Goal: Task Accomplishment & Management: Manage account settings

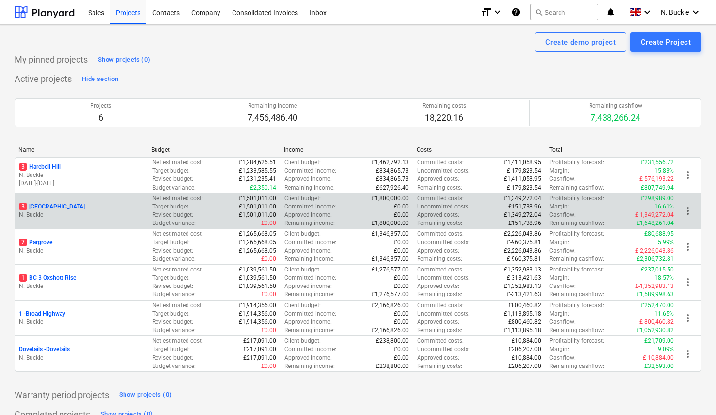
click at [57, 207] on p "3 [GEOGRAPHIC_DATA]" at bounding box center [52, 207] width 66 height 8
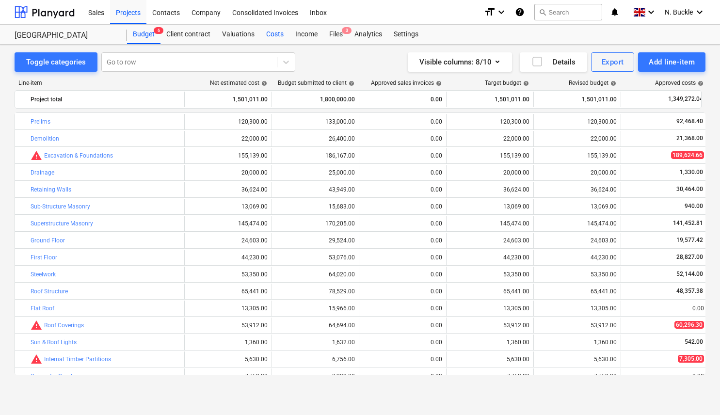
click at [277, 33] on div "Costs" at bounding box center [274, 34] width 29 height 19
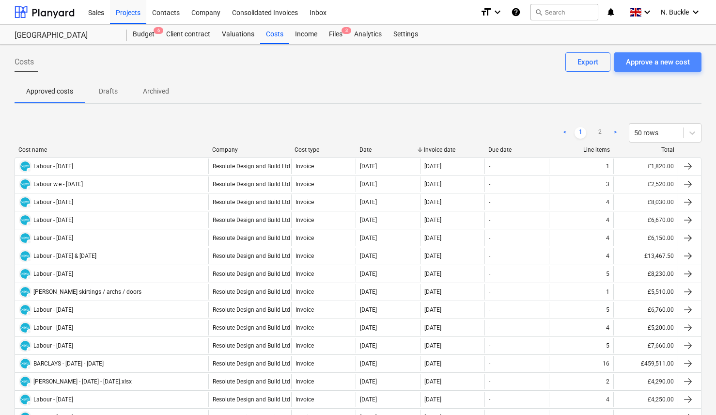
click at [651, 65] on div "Approve a new cost" at bounding box center [658, 62] width 64 height 13
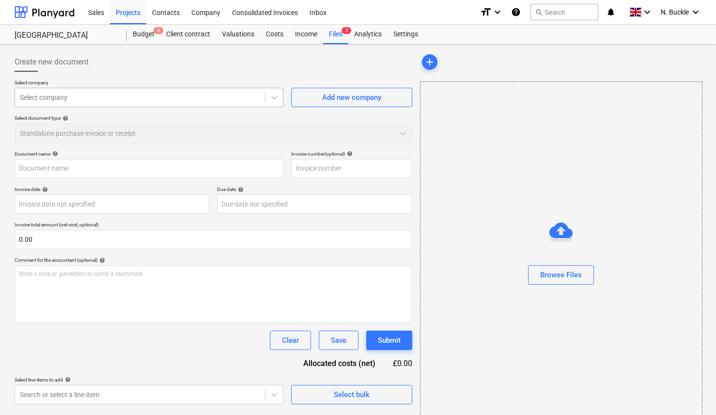
click at [121, 101] on div at bounding box center [140, 98] width 240 height 10
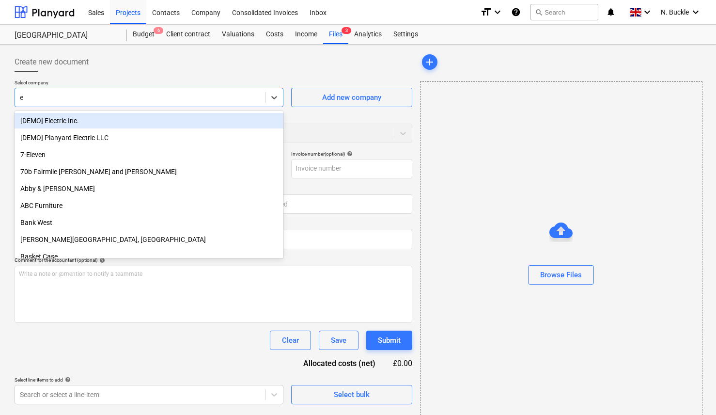
type input "er"
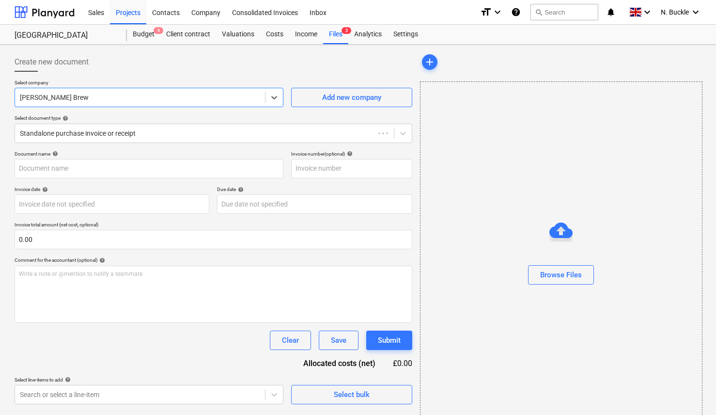
type input "r"
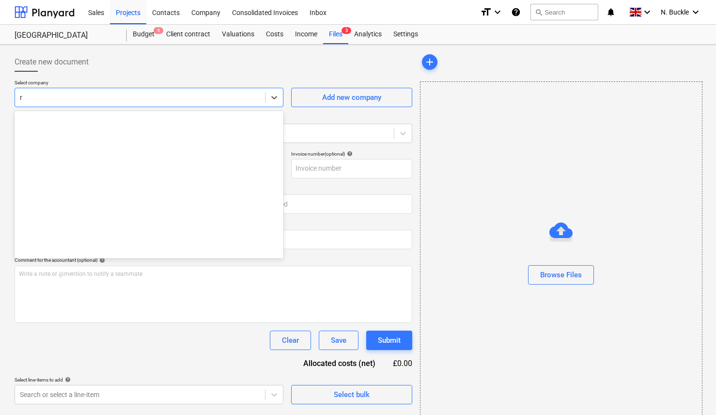
scroll to position [221, 0]
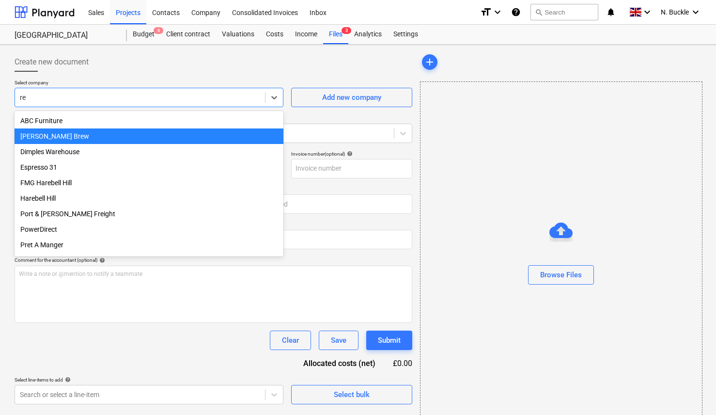
type input "res"
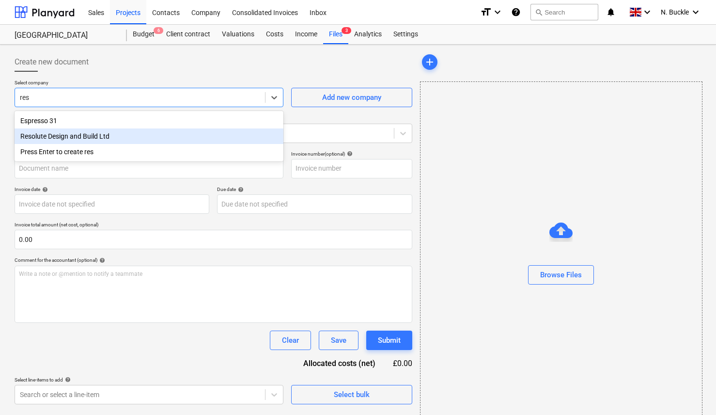
click at [80, 140] on div "Resolute Design and Build Ltd" at bounding box center [149, 136] width 269 height 16
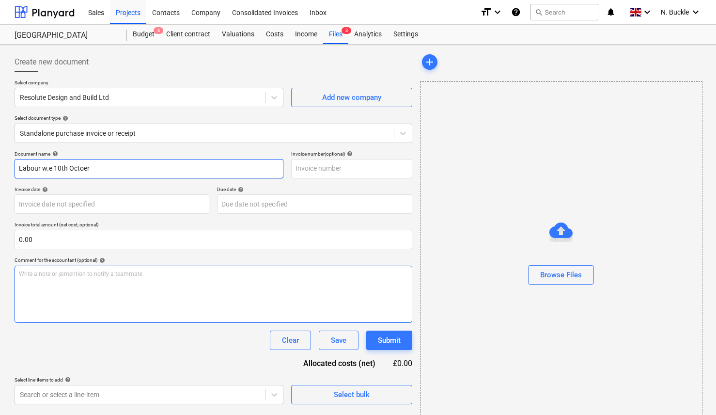
type input "Labour w.e 10th Octoer"
click at [84, 298] on div "Write a note or @mention to notify a teammate [PERSON_NAME]" at bounding box center [214, 294] width 398 height 57
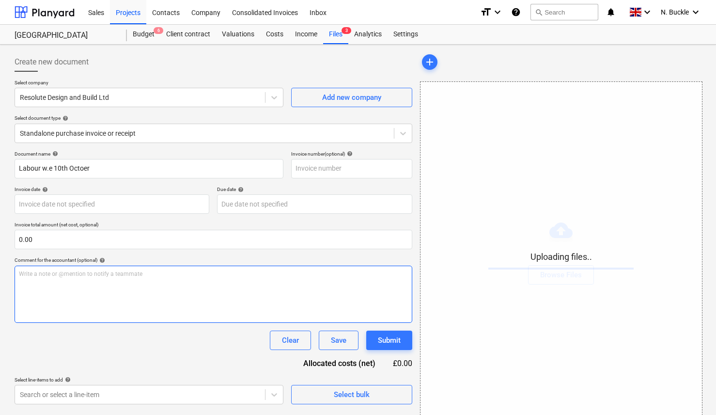
click at [68, 281] on div "Write a note or @mention to notify a teammate [PERSON_NAME]" at bounding box center [214, 294] width 398 height 57
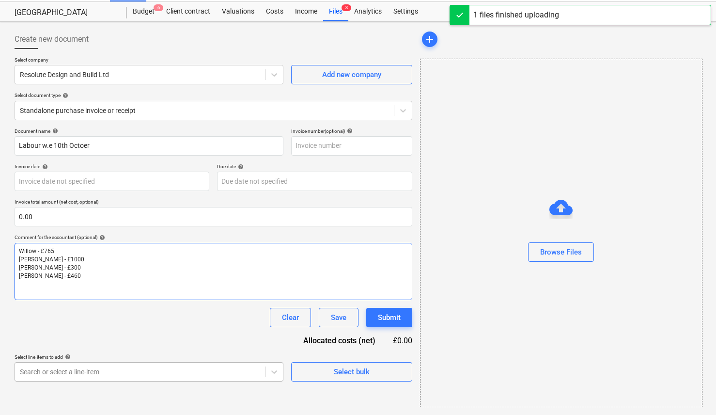
scroll to position [23, 0]
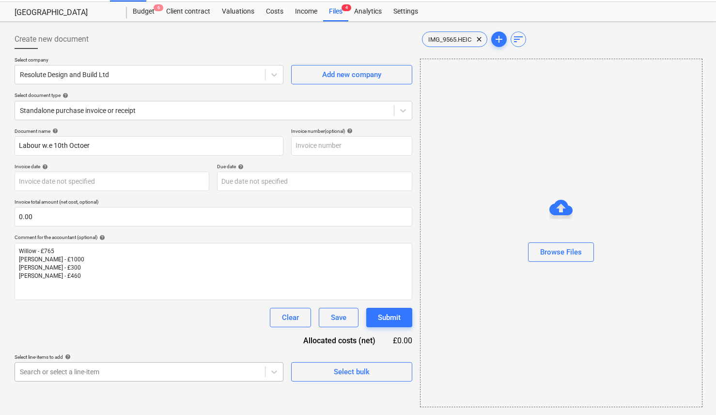
click at [78, 361] on body "Sales Projects Contacts Company Consolidated Invoices Inbox format_size keyboar…" at bounding box center [358, 184] width 716 height 415
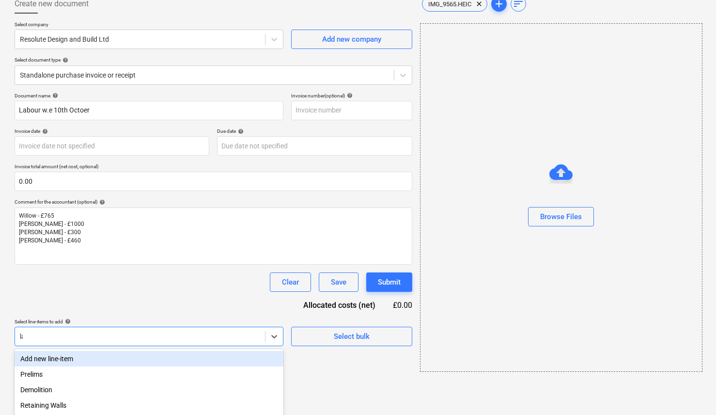
type input "land"
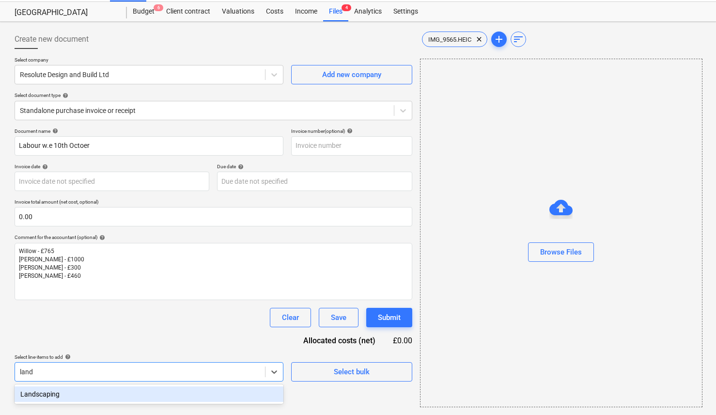
scroll to position [23, 0]
click at [69, 392] on div "Landscaping" at bounding box center [149, 394] width 269 height 16
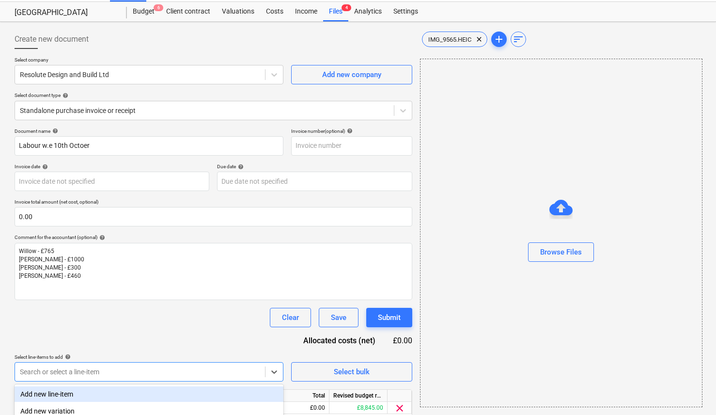
click at [105, 332] on div "Document name help Labour w.e 10th Octoer Invoice number (optional) help Invoic…" at bounding box center [214, 286] width 398 height 317
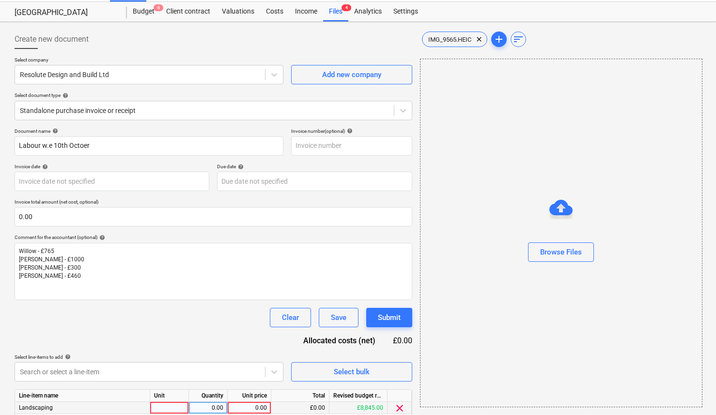
click at [172, 404] on div at bounding box center [169, 408] width 39 height 12
click at [198, 404] on div "0.00" at bounding box center [208, 408] width 31 height 12
click at [259, 408] on div "0.00" at bounding box center [249, 408] width 35 height 12
type input "2525"
click at [216, 354] on div "Select line-items to add help" at bounding box center [149, 357] width 269 height 6
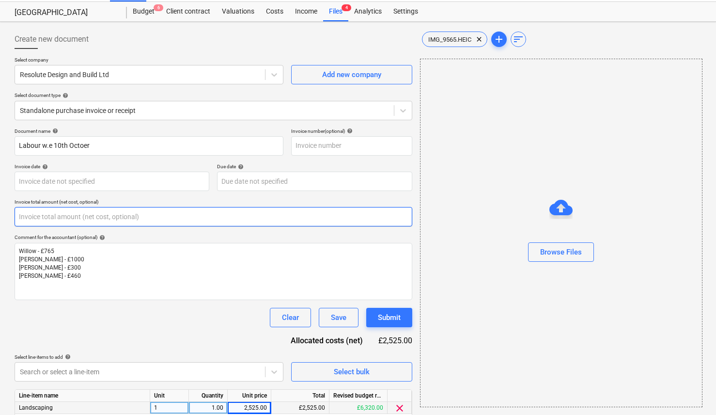
click at [88, 221] on input "text" at bounding box center [214, 216] width 398 height 19
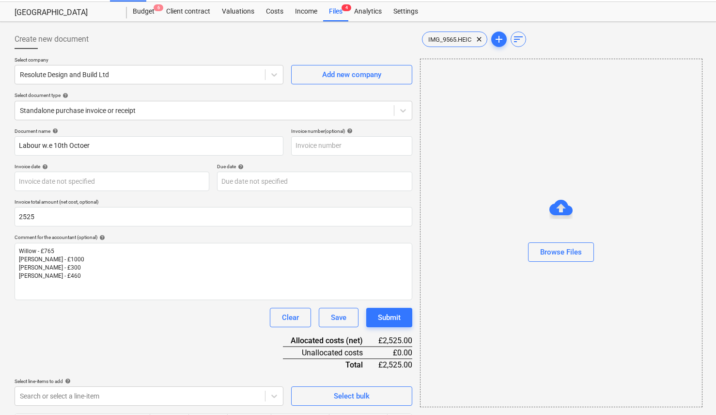
type input "2,525.00"
click at [180, 344] on div "Document name help Labour w.e 10th Octoer Invoice number (optional) help Invoic…" at bounding box center [214, 299] width 398 height 342
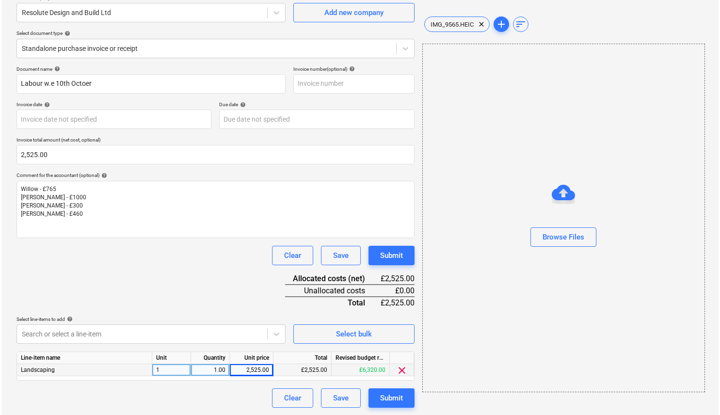
scroll to position [84, 0]
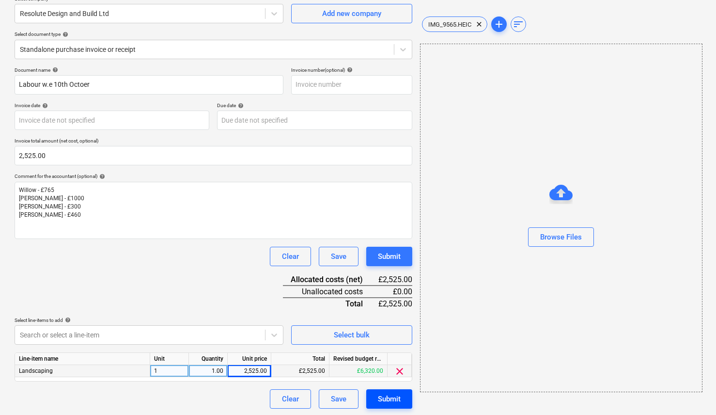
click at [395, 399] on div "Submit" at bounding box center [389, 399] width 23 height 13
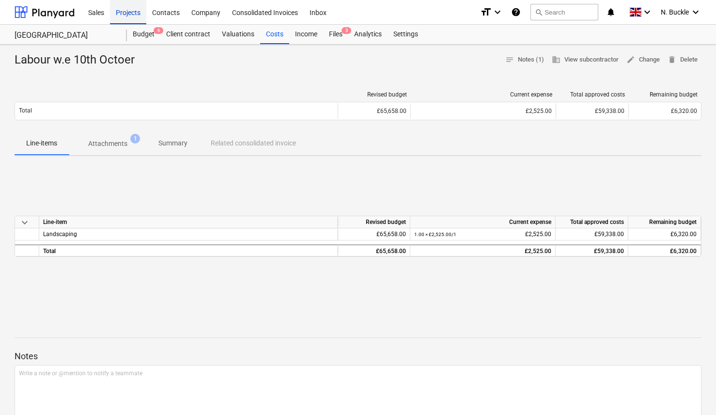
click at [134, 16] on div "Projects" at bounding box center [128, 12] width 36 height 25
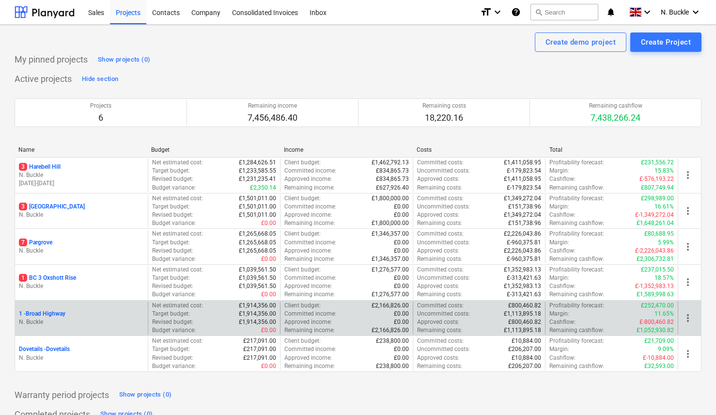
click at [56, 310] on p "1 - [GEOGRAPHIC_DATA]" at bounding box center [42, 314] width 47 height 8
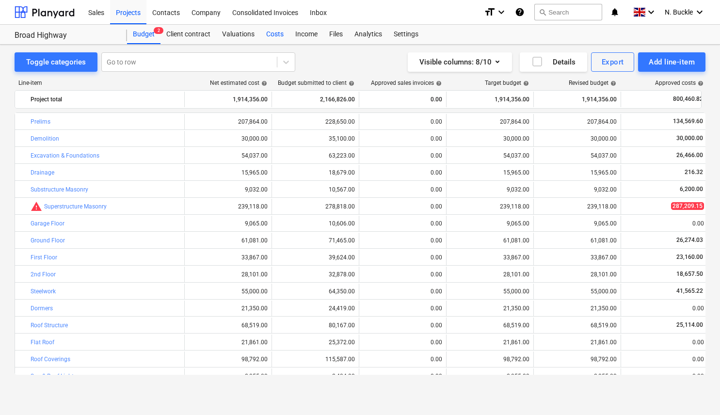
click at [270, 30] on div "Costs" at bounding box center [274, 34] width 29 height 19
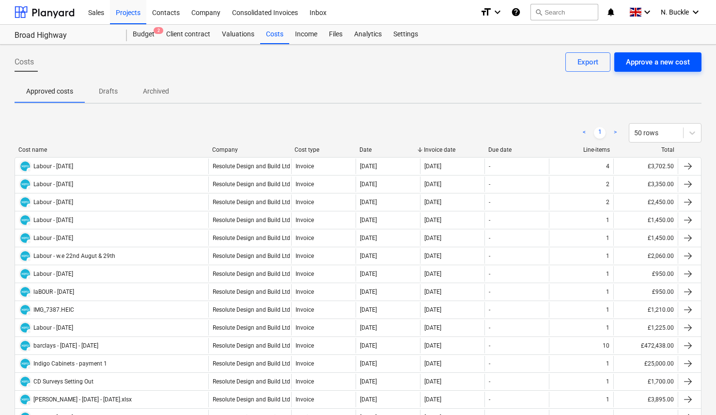
click at [664, 58] on div "Approve a new cost" at bounding box center [658, 62] width 64 height 13
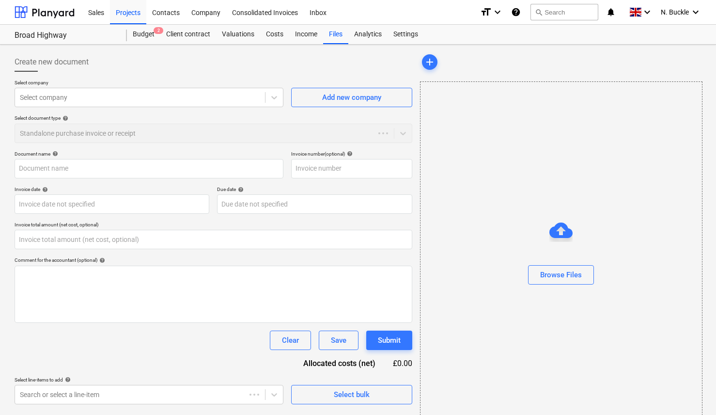
type input "0.00"
click at [93, 102] on div "Select company" at bounding box center [140, 98] width 250 height 14
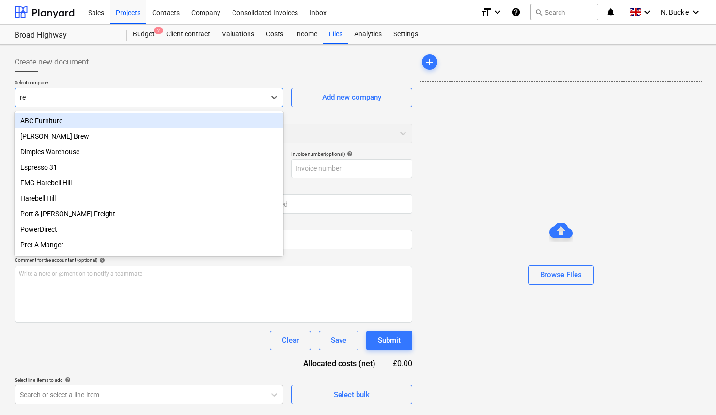
type input "res"
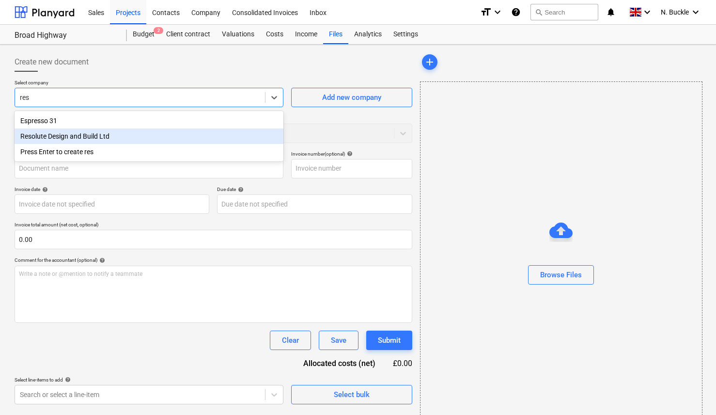
click at [94, 136] on div "Resolute Design and Build Ltd" at bounding box center [149, 136] width 269 height 16
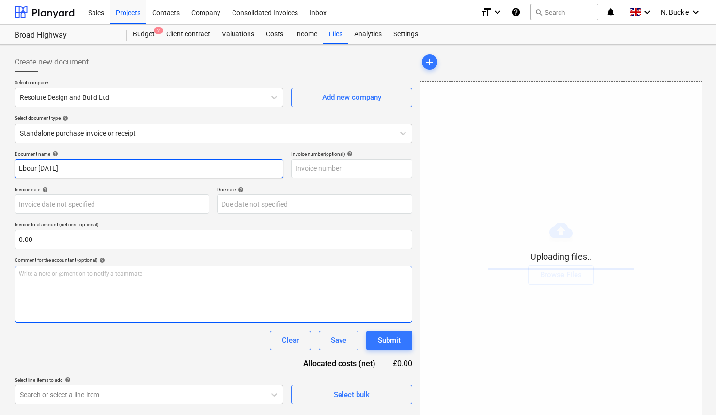
type input "Lbour [DATE]"
click at [167, 273] on p "Write a note or @mention to notify a teammate [PERSON_NAME]" at bounding box center [213, 274] width 389 height 8
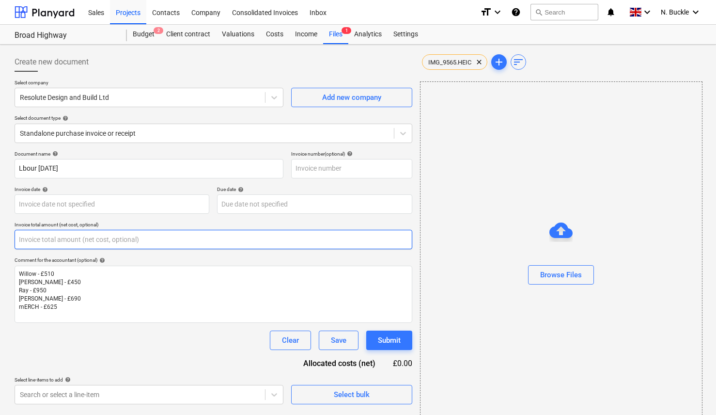
click at [50, 247] on input "text" at bounding box center [214, 239] width 398 height 19
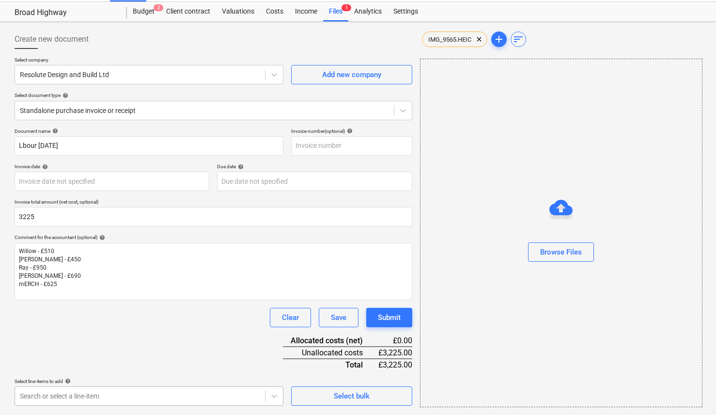
type input "3,225.00"
click at [107, 392] on body "Sales Projects Contacts Company Consolidated Invoices Inbox format_size keyboar…" at bounding box center [358, 184] width 716 height 415
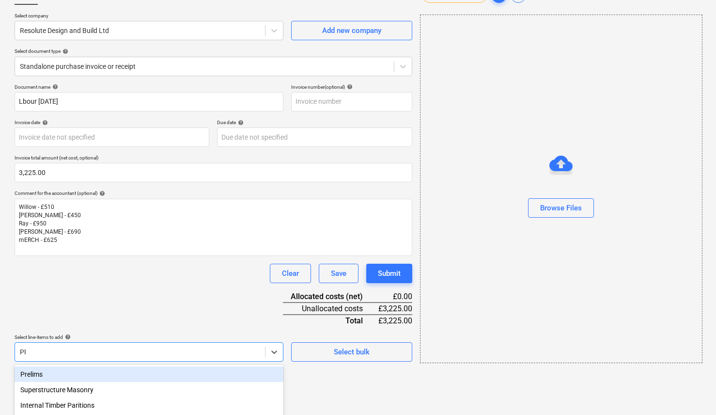
type input "PRE"
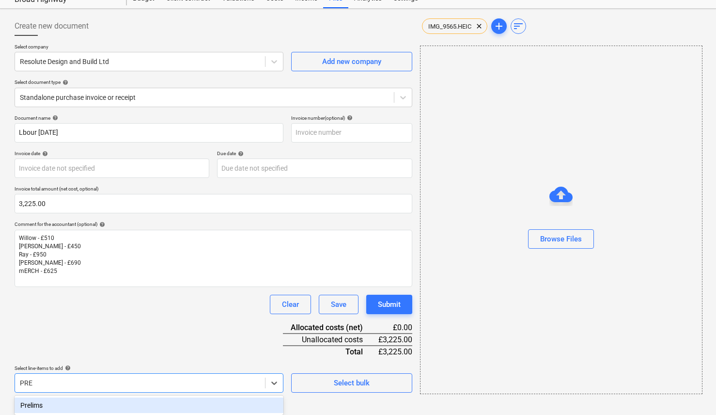
scroll to position [36, 0]
click at [86, 405] on div "Prelims" at bounding box center [149, 405] width 269 height 16
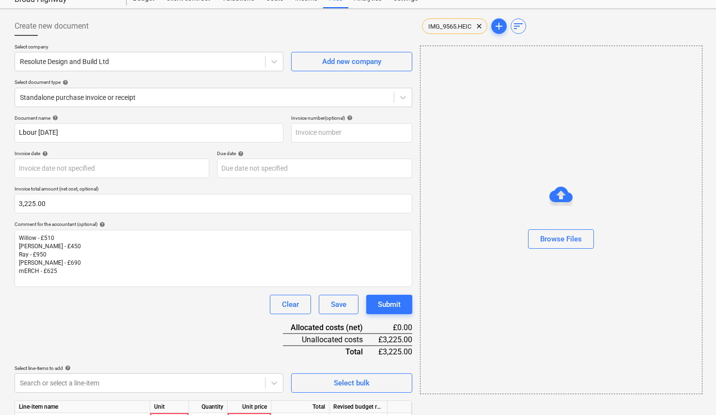
click at [110, 348] on div "Document name help Lbour [DATE] Invoice number (optional) help Invoice date hel…" at bounding box center [214, 286] width 398 height 342
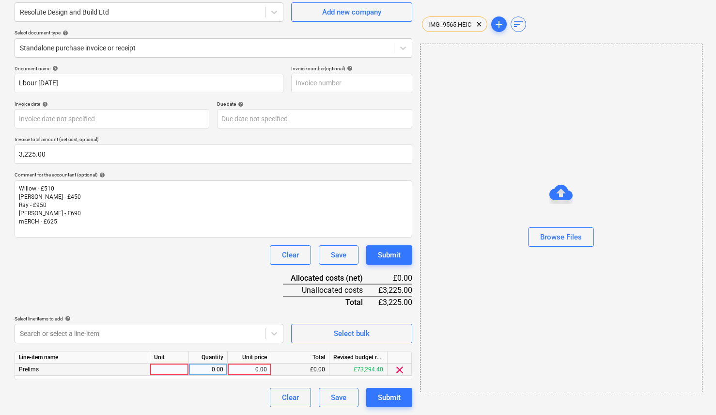
scroll to position [84, 0]
click at [165, 372] on div at bounding box center [169, 370] width 39 height 12
click at [207, 370] on div "0.00" at bounding box center [208, 370] width 31 height 12
click at [250, 369] on div "0.00" at bounding box center [249, 370] width 35 height 12
type input "950"
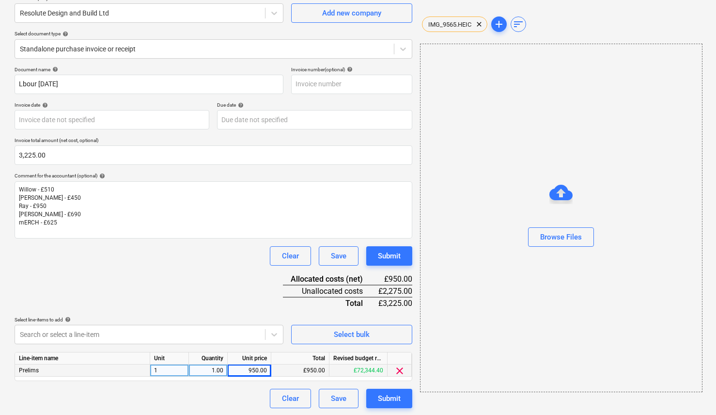
click at [158, 284] on div "Document name help Lbour [DATE] Invoice number (optional) help Invoice date hel…" at bounding box center [214, 237] width 398 height 342
click at [161, 329] on body "Sales Projects Contacts Company Consolidated Invoices Inbox format_size keyboar…" at bounding box center [358, 123] width 716 height 415
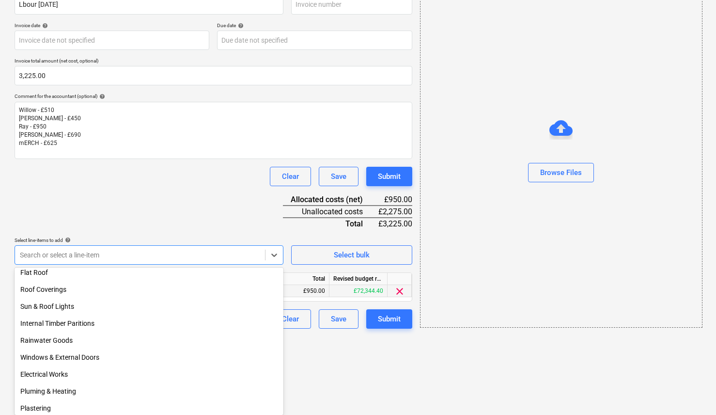
scroll to position [276, 0]
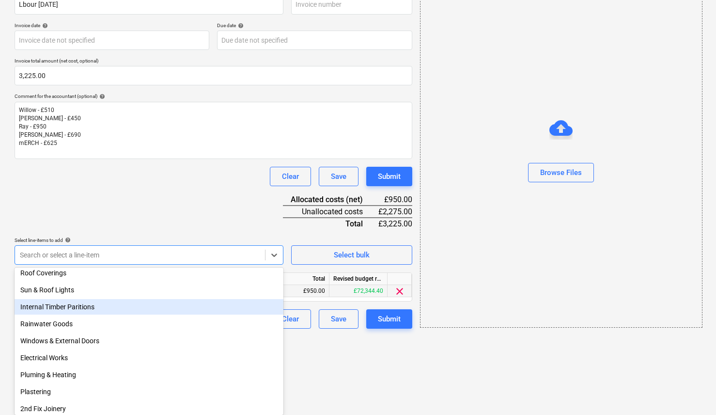
click at [109, 305] on div "Internal Timber Paritions" at bounding box center [149, 307] width 269 height 16
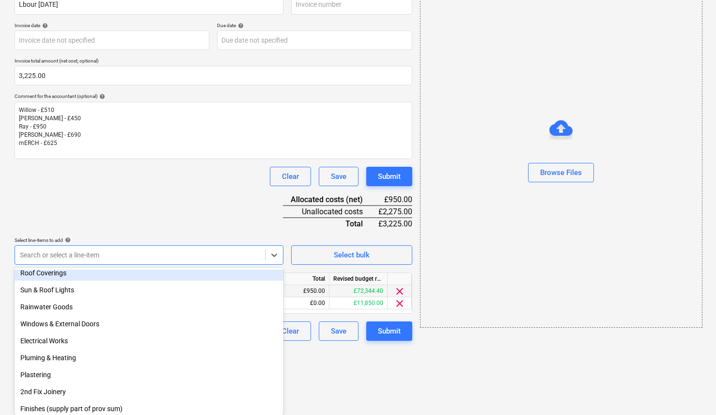
scroll to position [96, 0]
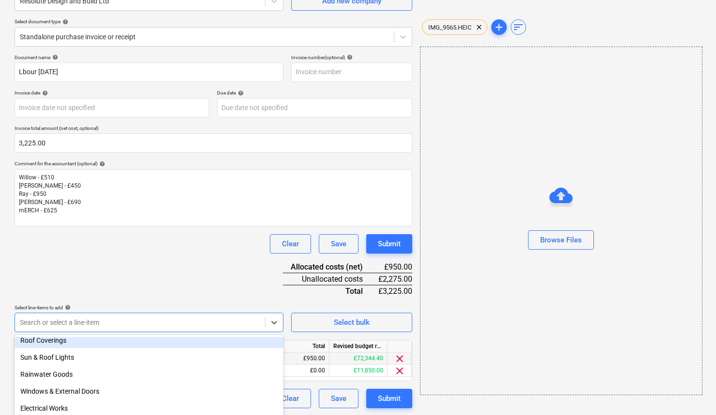
click at [135, 212] on div "Document name help Lbour [DATE] Invoice number (optional) help Invoice date hel…" at bounding box center [214, 231] width 398 height 354
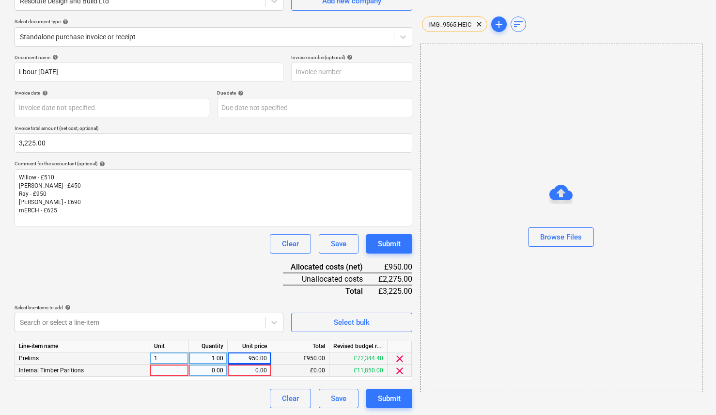
click at [166, 368] on div at bounding box center [169, 370] width 39 height 12
click at [225, 368] on div "0.00" at bounding box center [208, 370] width 39 height 12
type input "1"
click at [252, 370] on div "0.00" at bounding box center [249, 370] width 35 height 12
type input "690"
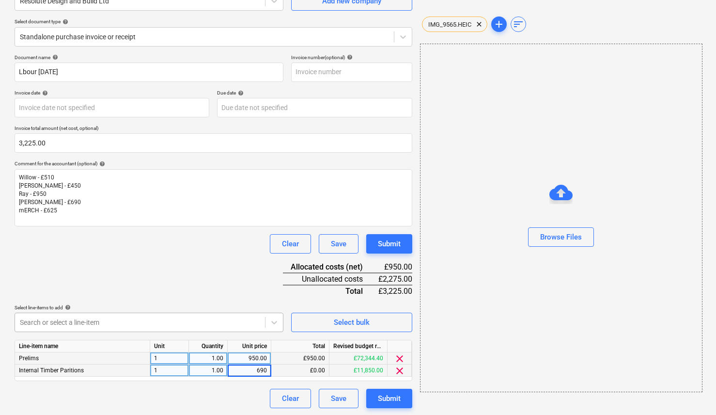
click at [151, 318] on div at bounding box center [140, 322] width 240 height 10
click at [257, 361] on div "950.00" at bounding box center [249, 358] width 35 height 12
type input "1575"
click at [195, 291] on div "Document name help Lbour [DATE] Invoice number (optional) help Invoice date hel…" at bounding box center [214, 231] width 398 height 354
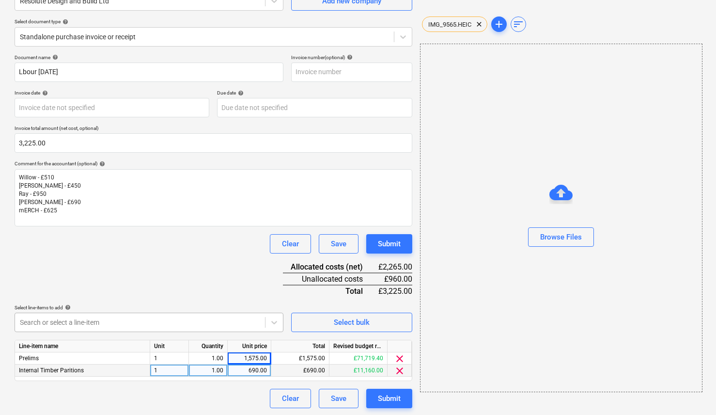
click at [172, 315] on body "Sales Projects Contacts Company Consolidated Invoices Inbox format_size keyboar…" at bounding box center [358, 111] width 716 height 415
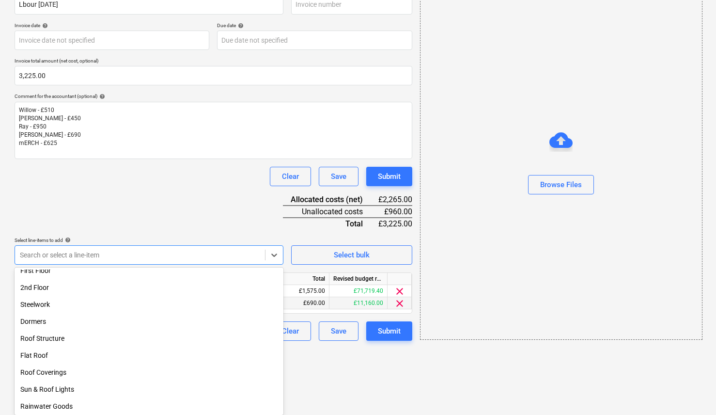
scroll to position [183, 0]
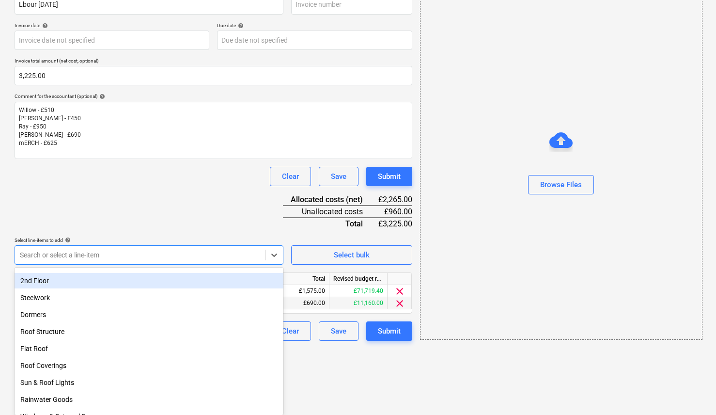
click at [103, 283] on div "2nd Floor" at bounding box center [149, 281] width 269 height 16
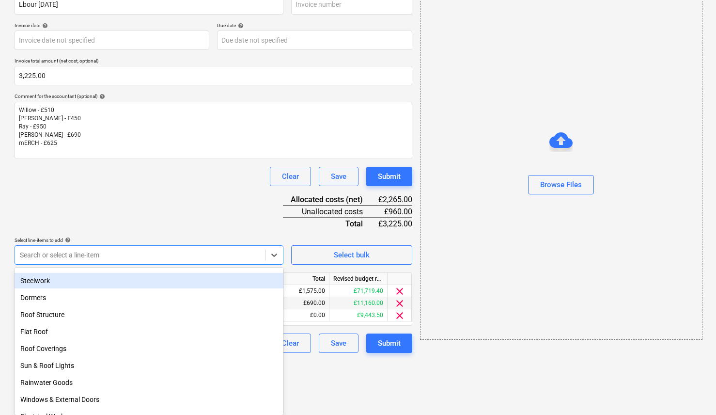
click at [168, 203] on div "Document name help Lbour [DATE] Invoice number (optional) help Invoice date hel…" at bounding box center [214, 170] width 398 height 366
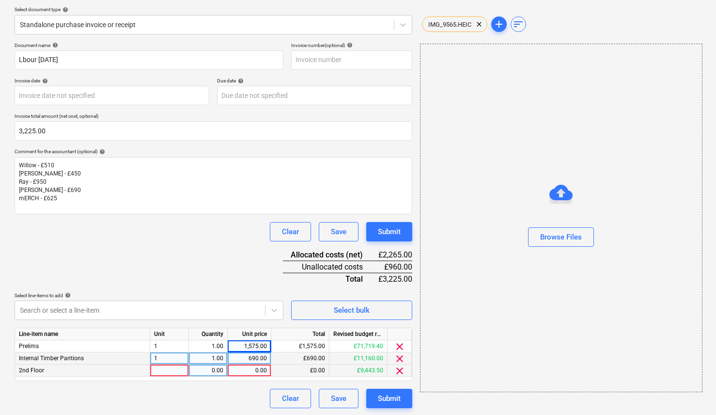
click at [174, 367] on div at bounding box center [169, 370] width 39 height 12
click at [206, 370] on div "0.00" at bounding box center [208, 370] width 31 height 12
click at [249, 369] on div "0.00" at bounding box center [249, 370] width 35 height 12
type input "960"
click at [213, 263] on div "Document name help Lbour [DATE] Invoice number (optional) help Invoice date hel…" at bounding box center [214, 225] width 398 height 366
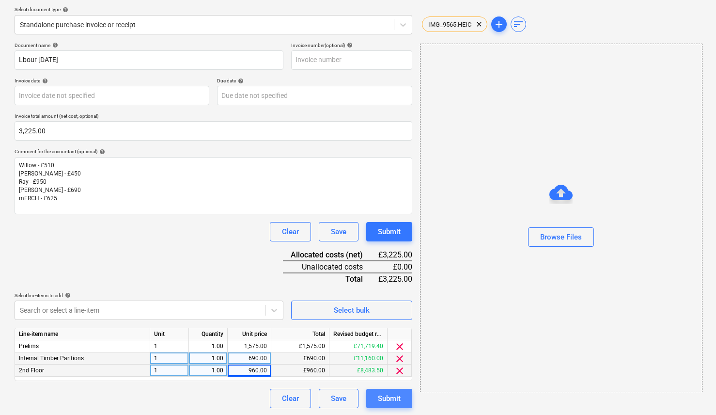
click at [396, 393] on div "Submit" at bounding box center [389, 398] width 23 height 13
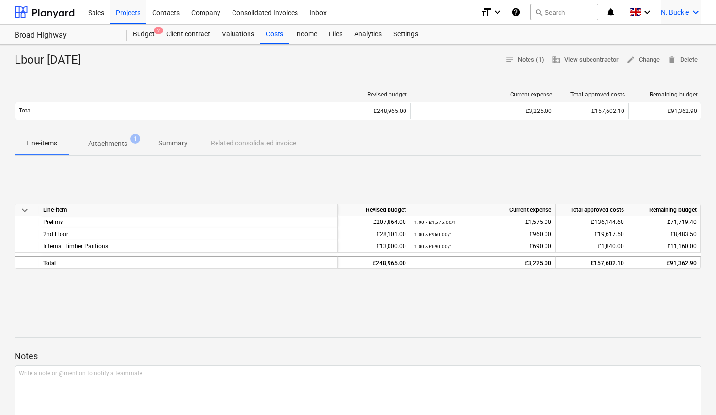
click at [692, 11] on icon "keyboard_arrow_down" at bounding box center [696, 12] width 12 height 12
click at [143, 9] on div at bounding box center [358, 207] width 716 height 415
click at [142, 9] on div "Projects" at bounding box center [128, 12] width 36 height 25
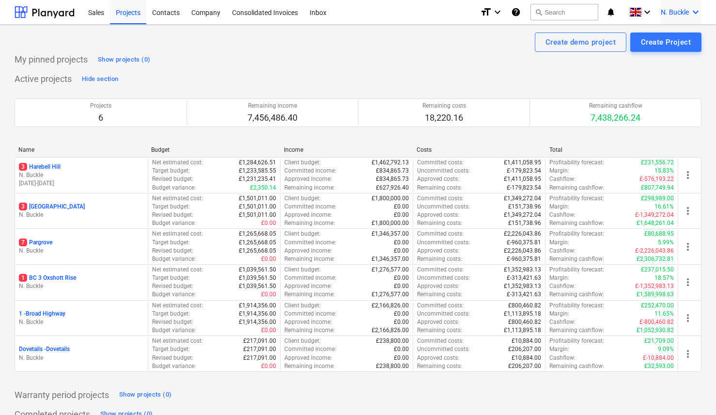
click at [695, 10] on icon "keyboard_arrow_down" at bounding box center [696, 12] width 12 height 12
click at [677, 55] on div "Log out" at bounding box center [673, 54] width 58 height 16
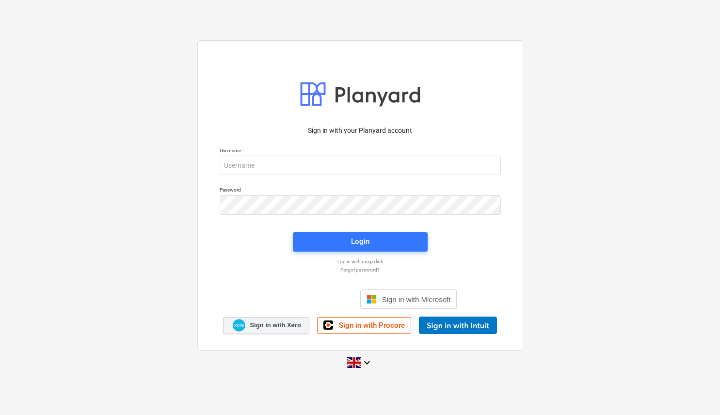
click at [296, 324] on span "Sign in with Xero" at bounding box center [275, 325] width 51 height 9
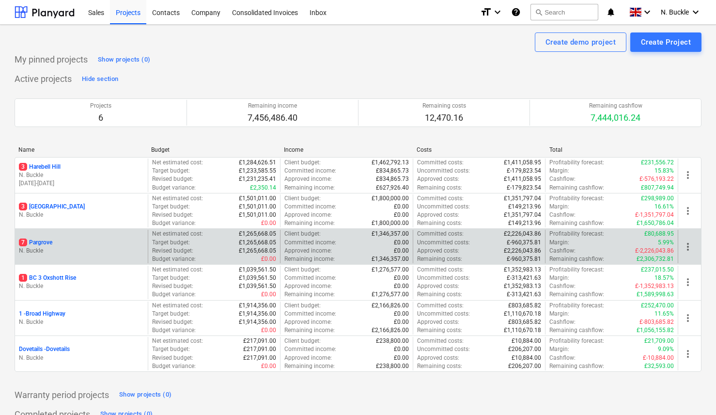
click at [48, 240] on p "7 Pargrove" at bounding box center [35, 242] width 33 height 8
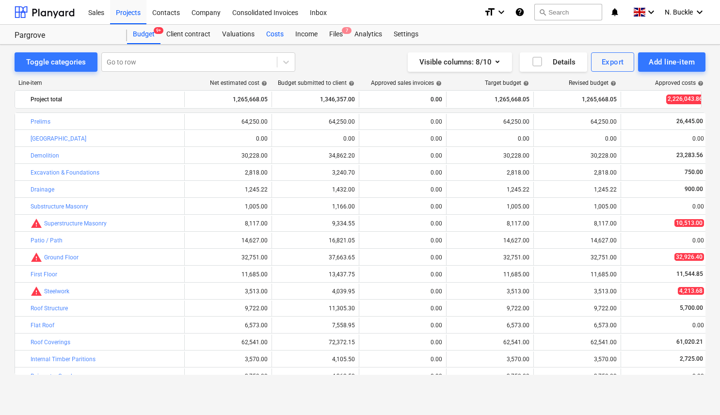
click at [274, 36] on div "Costs" at bounding box center [274, 34] width 29 height 19
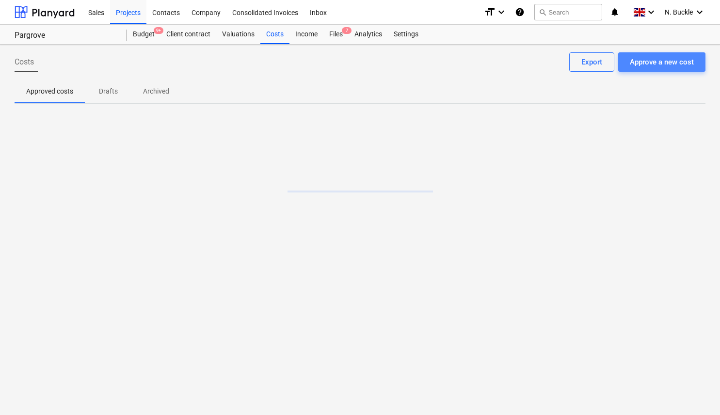
click at [641, 60] on div "Approve a new cost" at bounding box center [662, 62] width 64 height 13
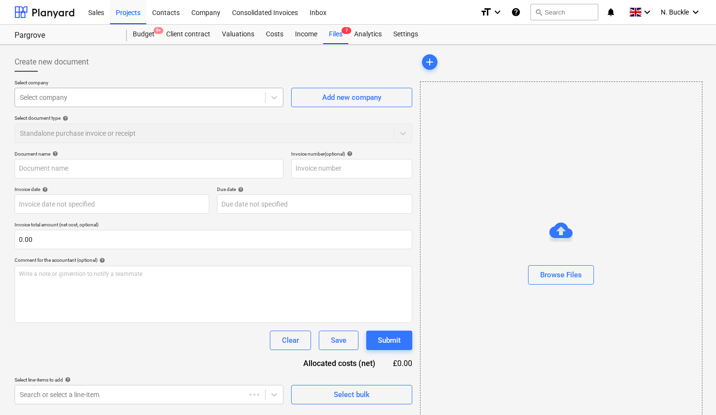
click at [57, 95] on div "Select company" at bounding box center [140, 98] width 240 height 8
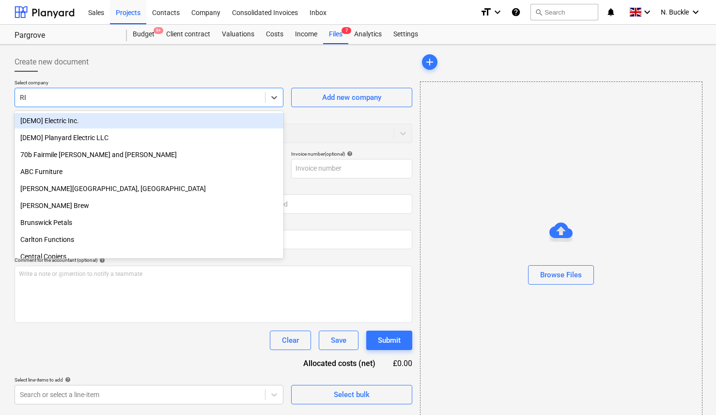
type input "RES"
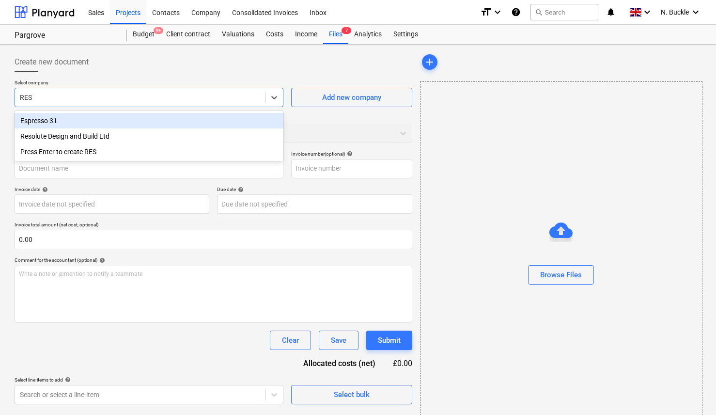
click at [60, 131] on div "Resolute Design and Build Ltd" at bounding box center [149, 136] width 269 height 16
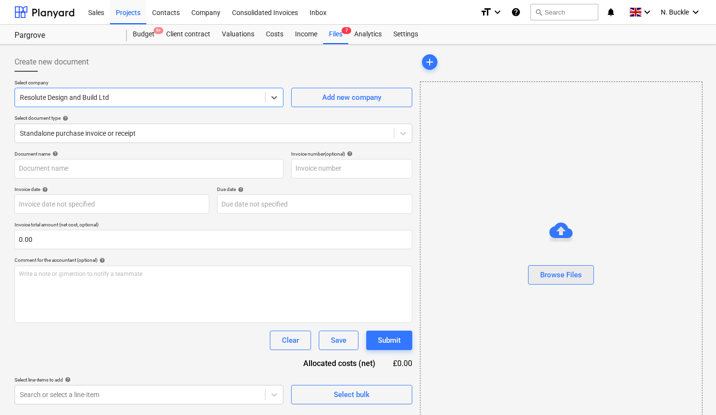
click at [565, 280] on div "Browse Files" at bounding box center [561, 275] width 42 height 13
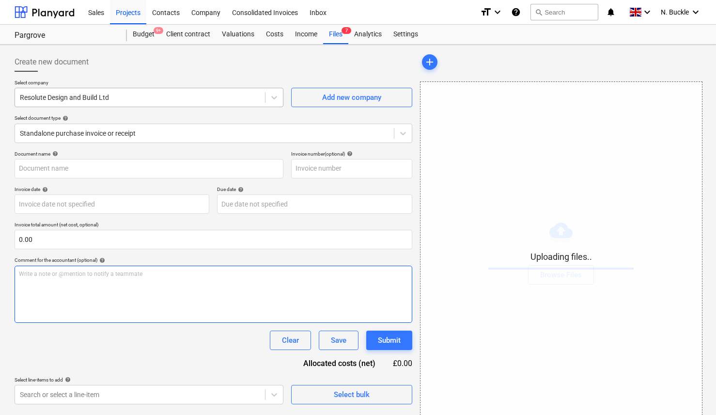
click at [71, 281] on div "Write a note or @mention to notify a teammate [PERSON_NAME]" at bounding box center [214, 294] width 398 height 57
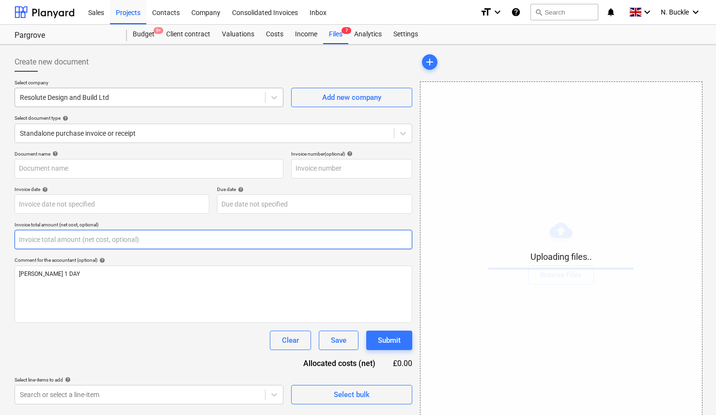
click at [44, 247] on input "text" at bounding box center [214, 239] width 398 height 19
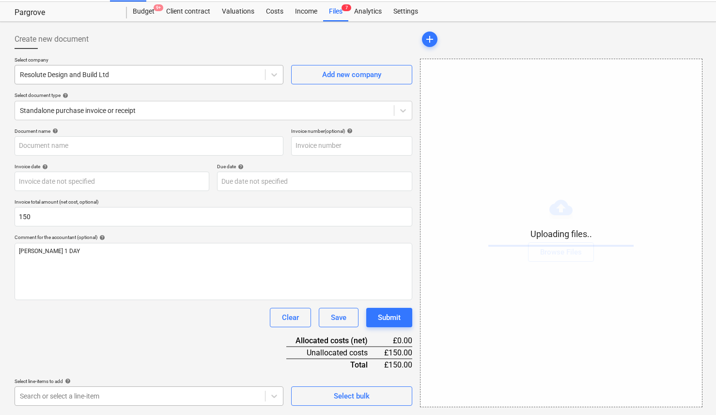
type input "150.00"
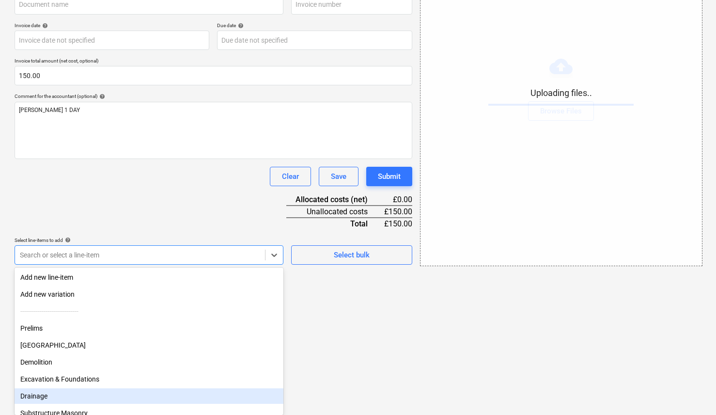
click at [107, 251] on body "Sales Projects Contacts Company Consolidated Invoices Inbox format_size keyboar…" at bounding box center [358, 43] width 716 height 415
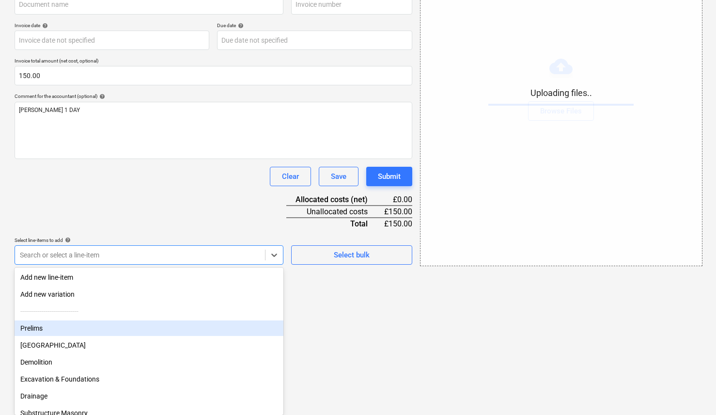
click at [69, 327] on div "Prelims" at bounding box center [149, 328] width 269 height 16
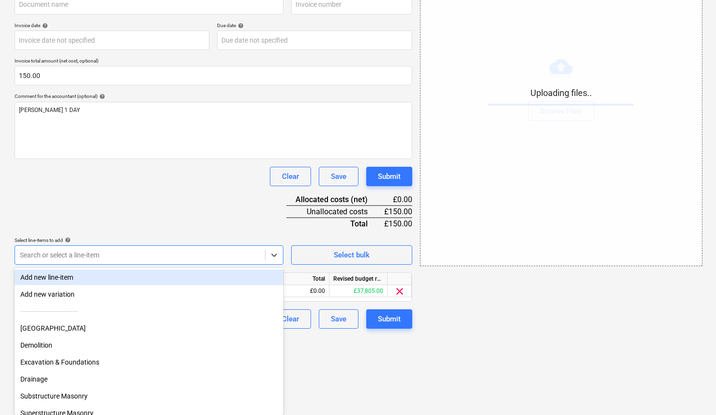
click at [123, 209] on div "Document name help Invoice number (optional) help Invoice date help Press the d…" at bounding box center [214, 158] width 398 height 342
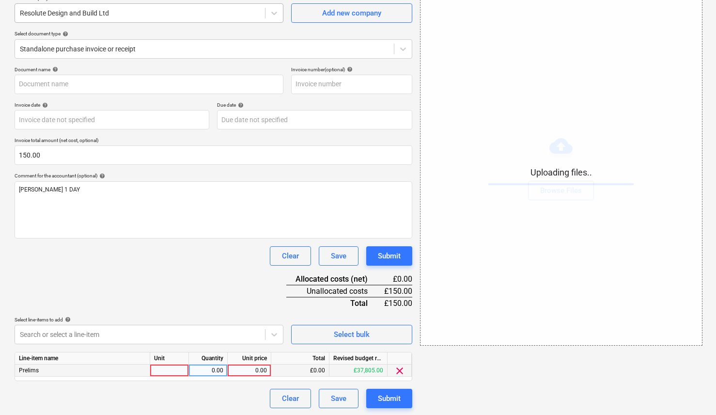
click at [164, 367] on div at bounding box center [169, 370] width 39 height 12
type input "1"
click at [214, 367] on div "0.00" at bounding box center [208, 370] width 31 height 12
click at [232, 368] on div "0.00" at bounding box center [249, 370] width 35 height 12
type input "150"
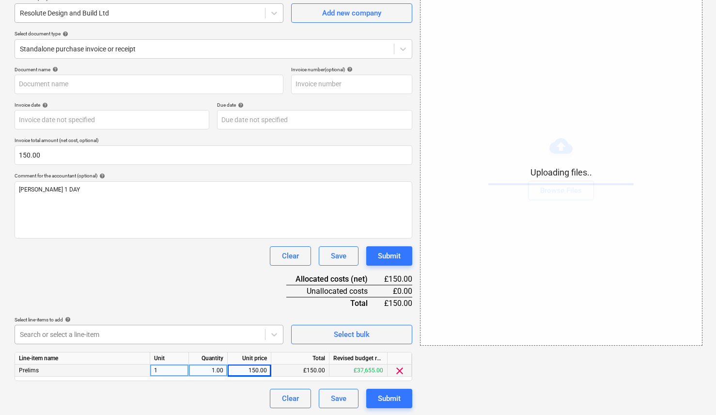
click at [205, 337] on div at bounding box center [140, 335] width 240 height 10
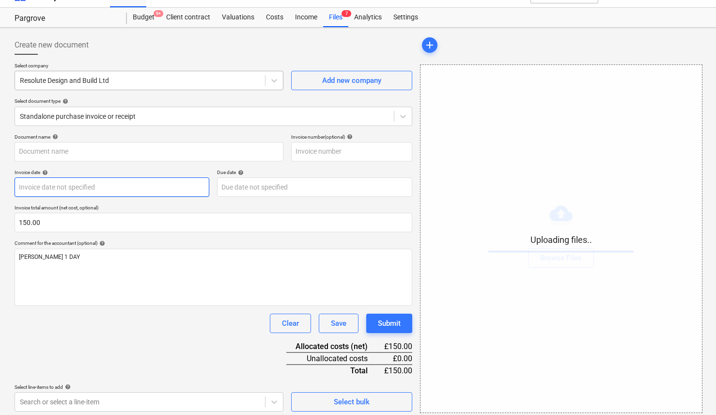
scroll to position [12, 0]
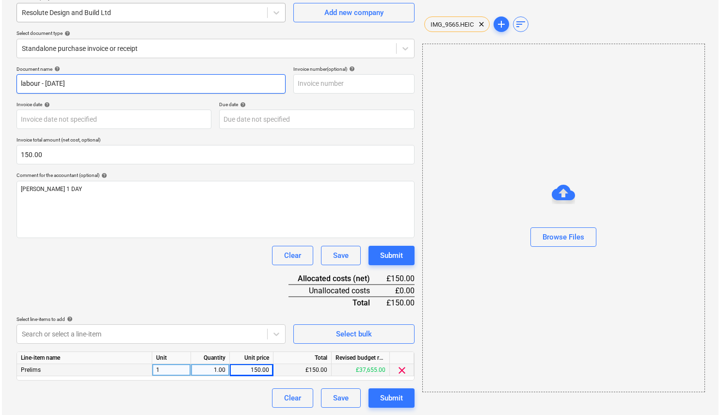
scroll to position [84, 0]
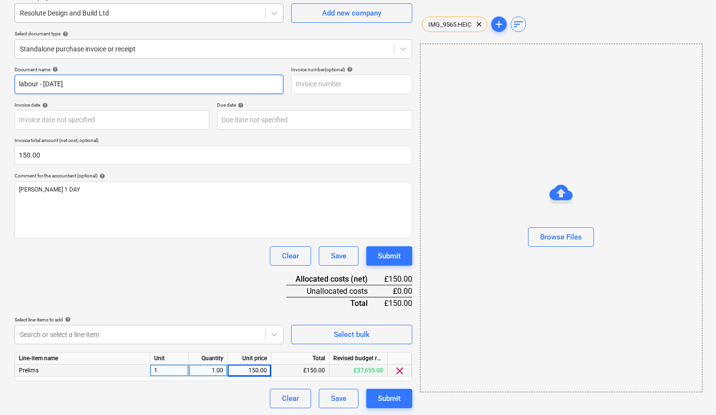
type input "labour - w.e 10th October"
click at [396, 409] on div "Create new document Select company Resolute Design and Build Ltd Add new compan…" at bounding box center [214, 188] width 406 height 448
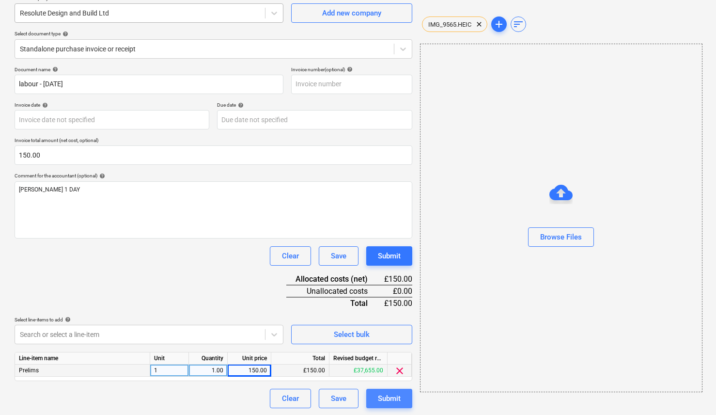
click at [397, 395] on div "Submit" at bounding box center [389, 398] width 23 height 13
